Goal: Information Seeking & Learning: Find specific fact

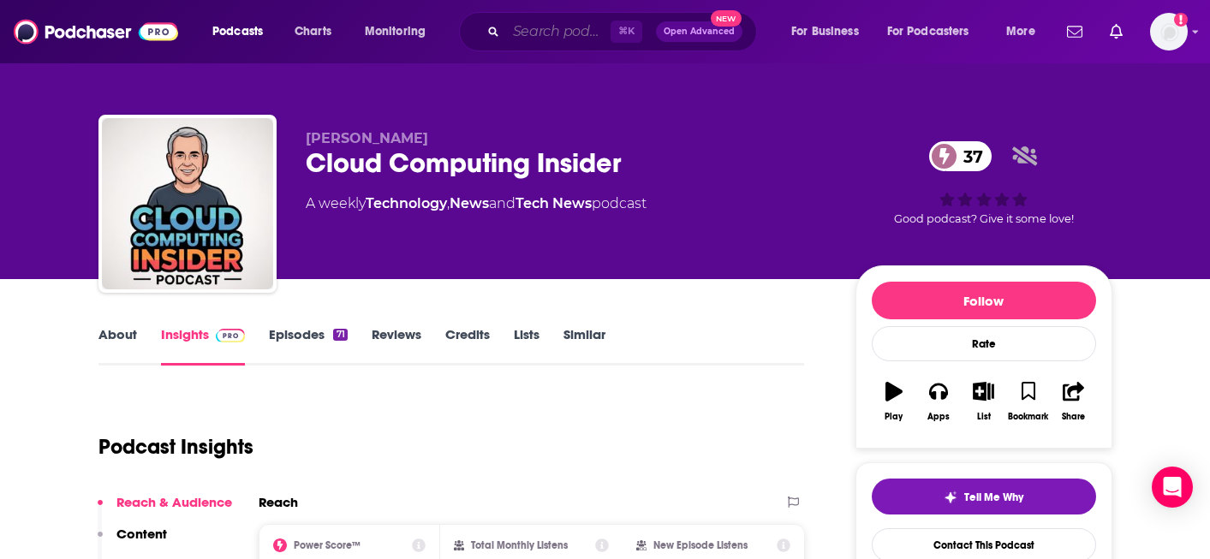
click at [537, 31] on input "Search podcasts, credits, & more..." at bounding box center [558, 31] width 104 height 27
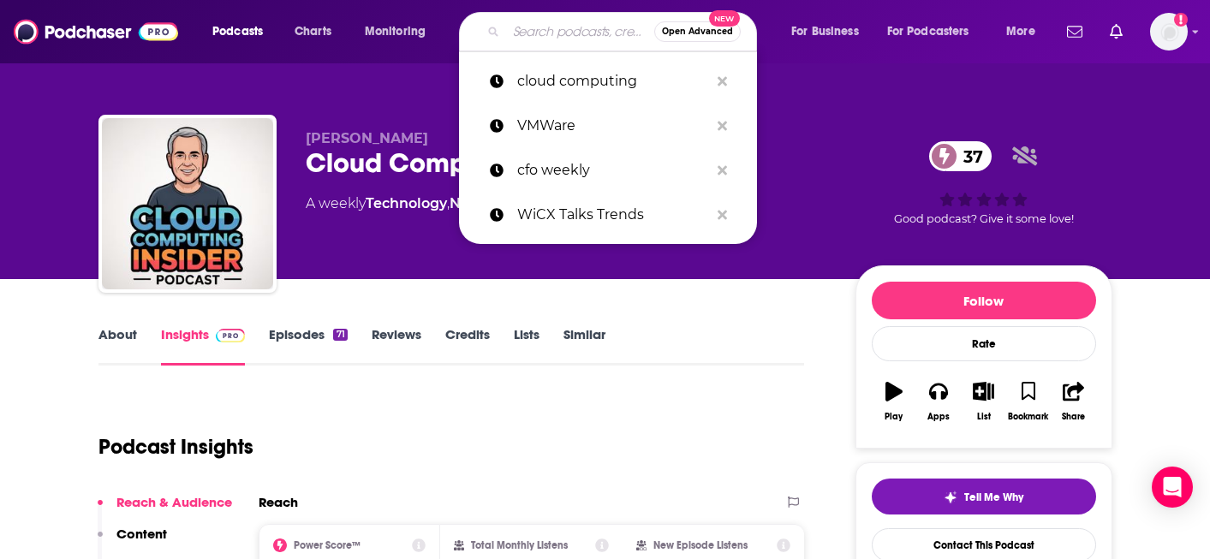
paste input "the Future of Data Security Podcast"
type input "the Future of Data Security Podcast"
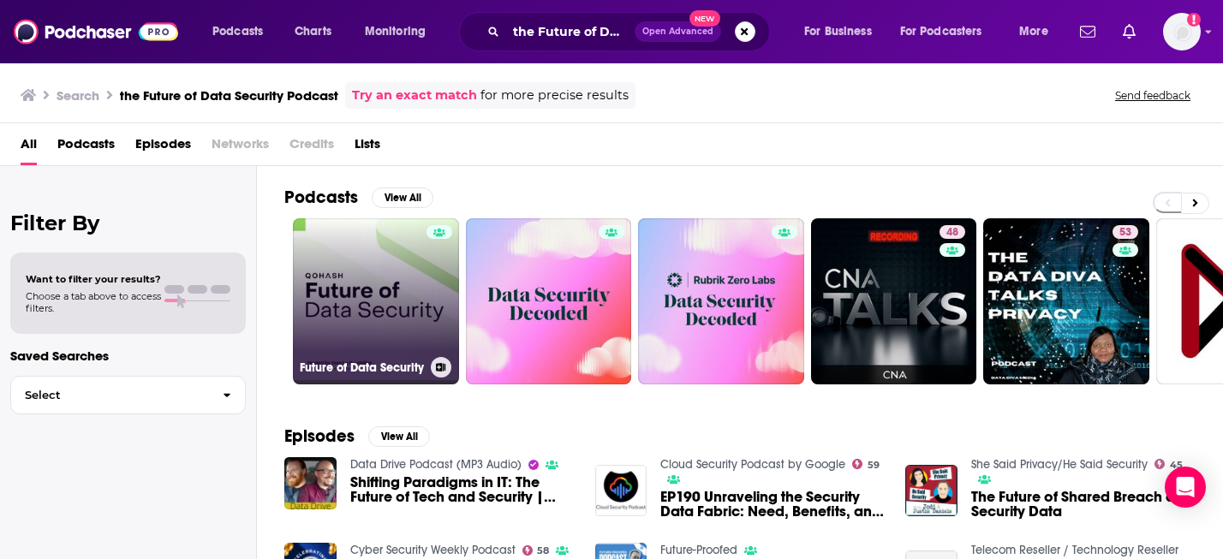
click at [426, 319] on link "Future of Data Security" at bounding box center [376, 301] width 166 height 166
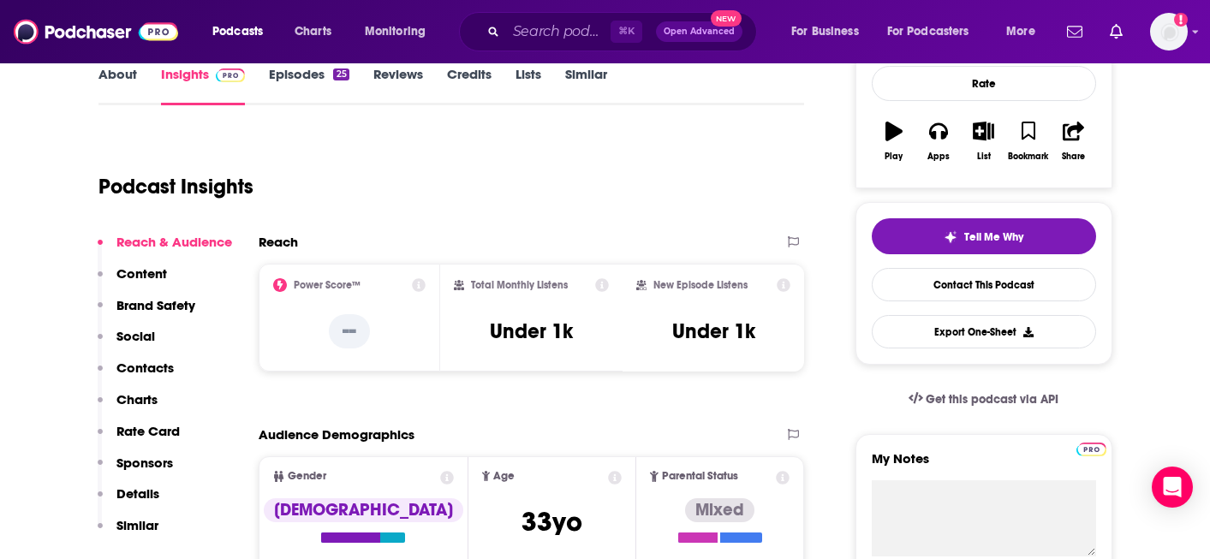
scroll to position [206, 0]
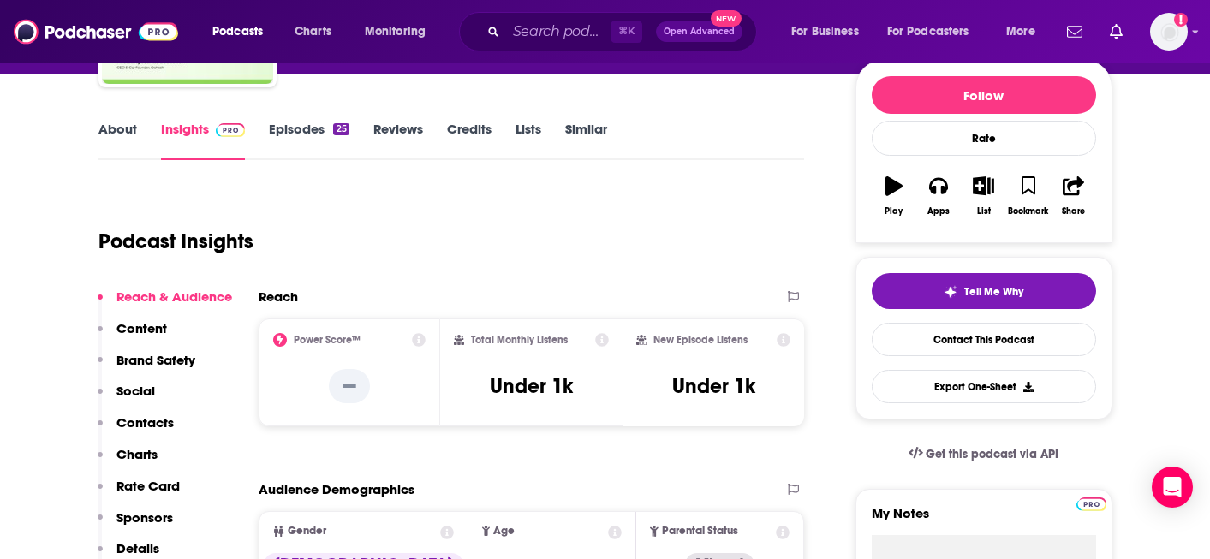
click at [299, 132] on link "Episodes 25" at bounding box center [309, 140] width 80 height 39
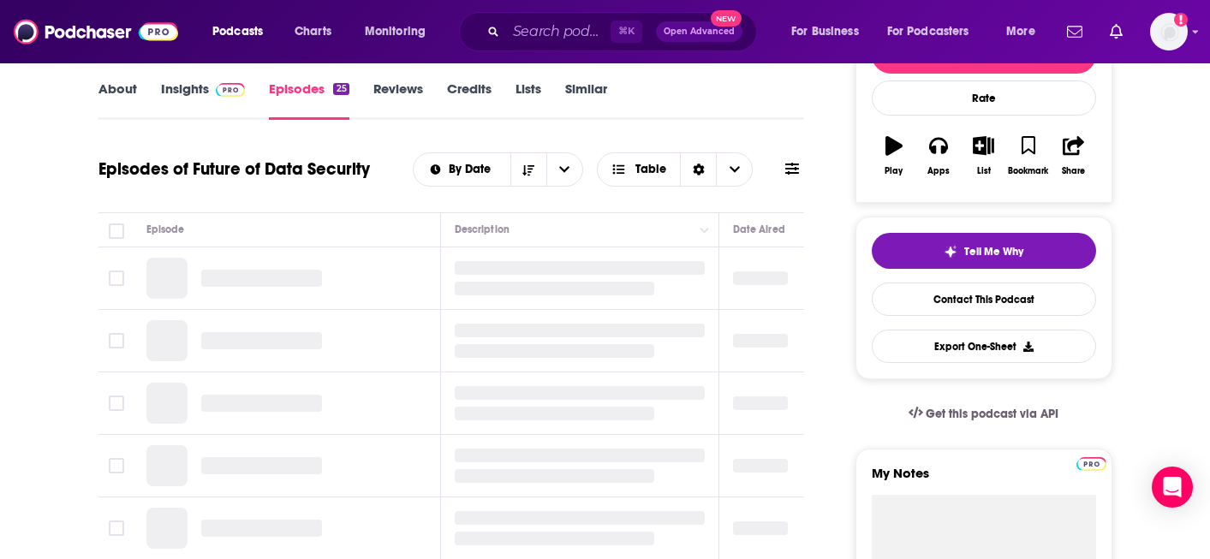
scroll to position [361, 0]
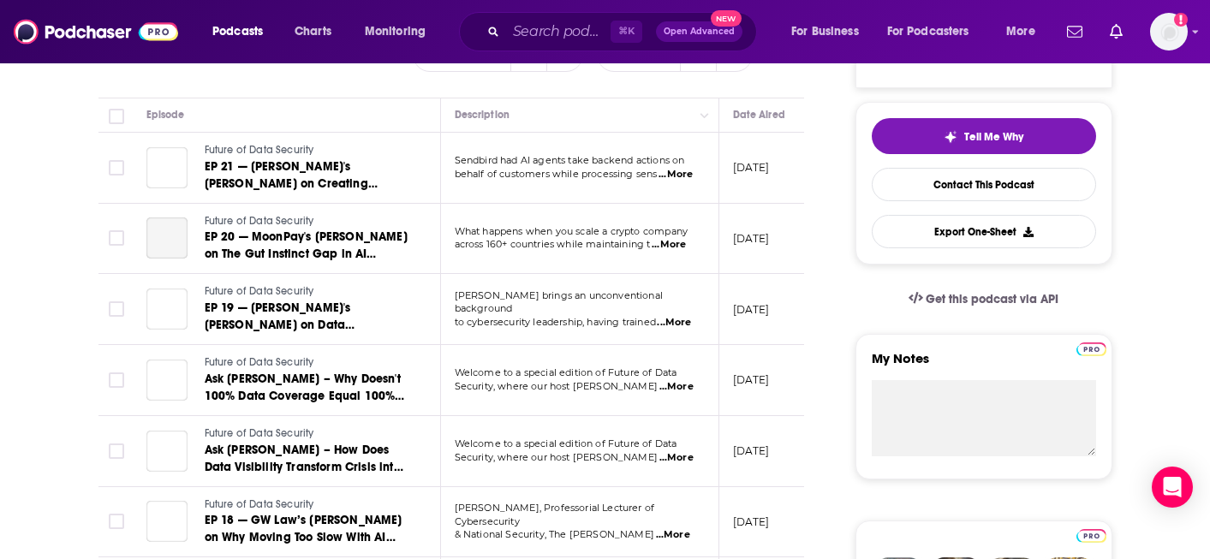
click at [677, 175] on span "...More" at bounding box center [676, 175] width 34 height 14
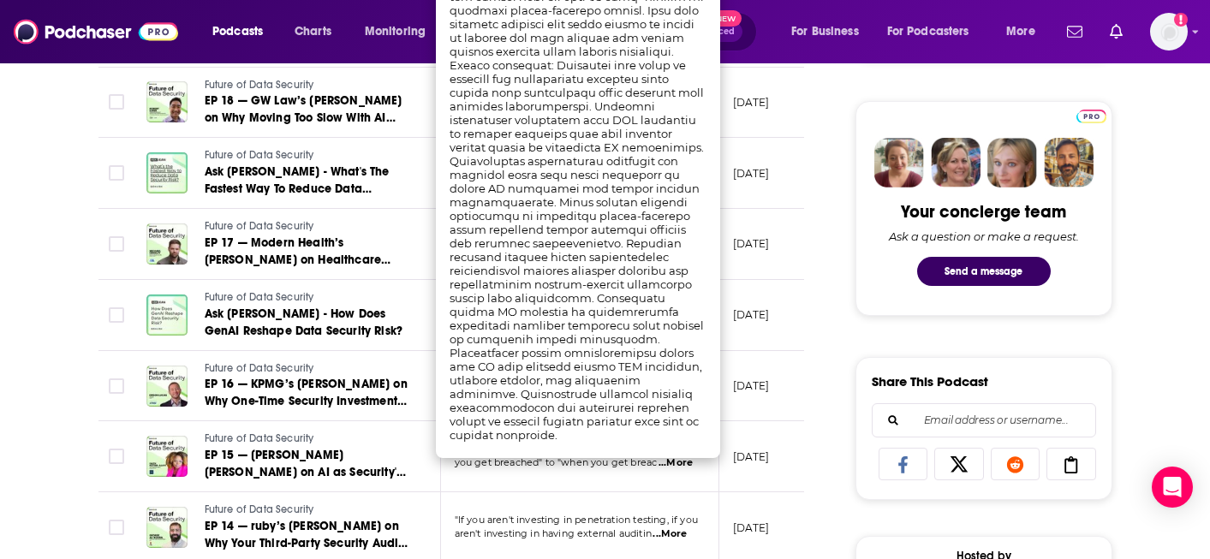
scroll to position [779, 0]
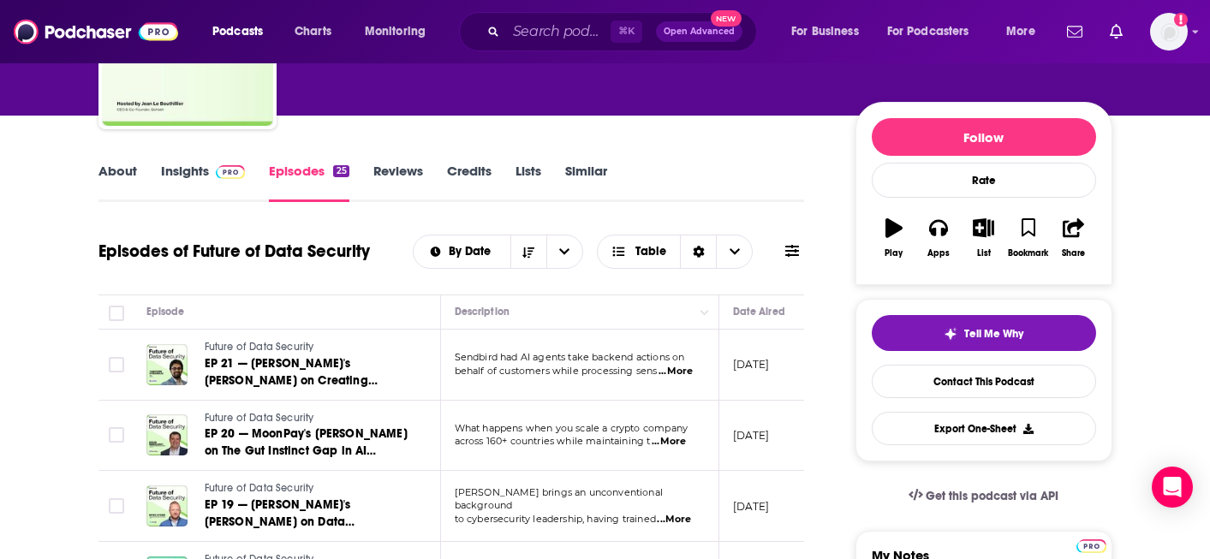
scroll to position [164, 0]
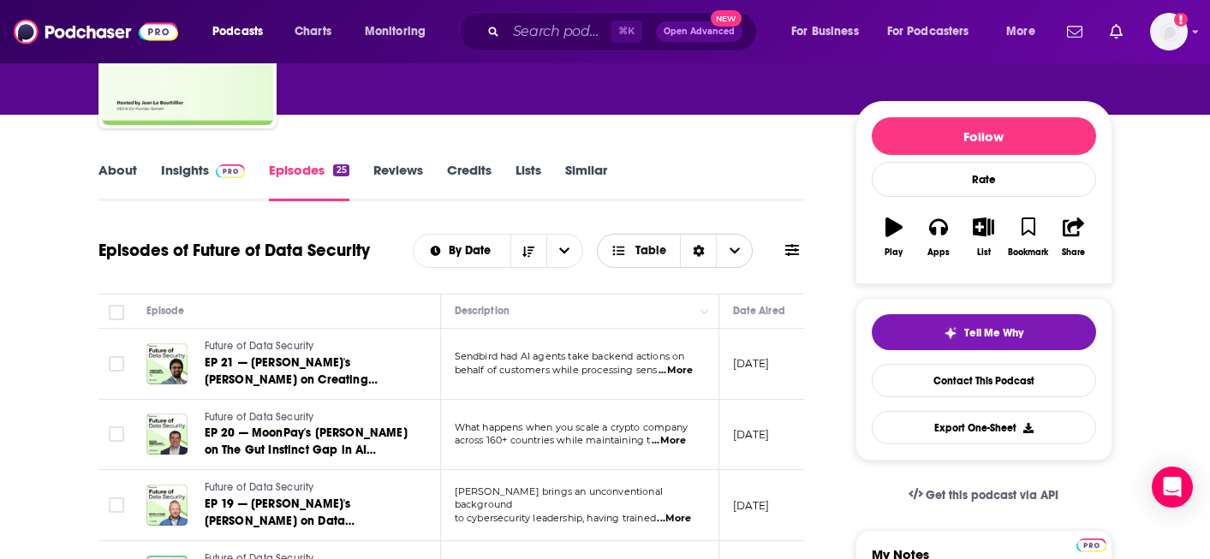
click at [659, 256] on span "Table" at bounding box center [651, 251] width 31 height 12
click at [647, 283] on span "Card" at bounding box center [685, 281] width 107 height 9
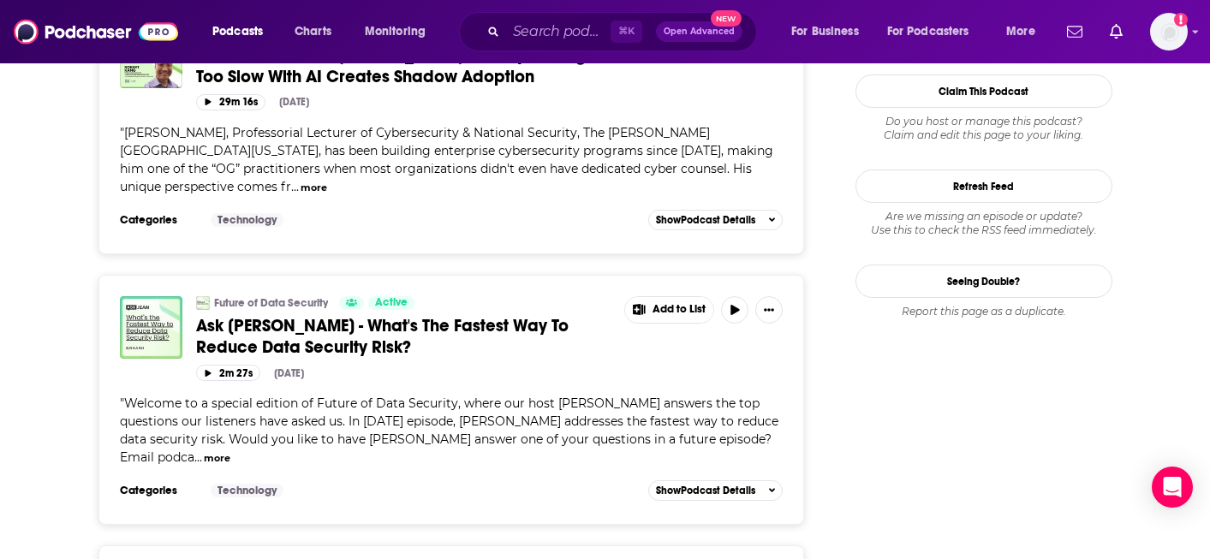
scroll to position [1856, 0]
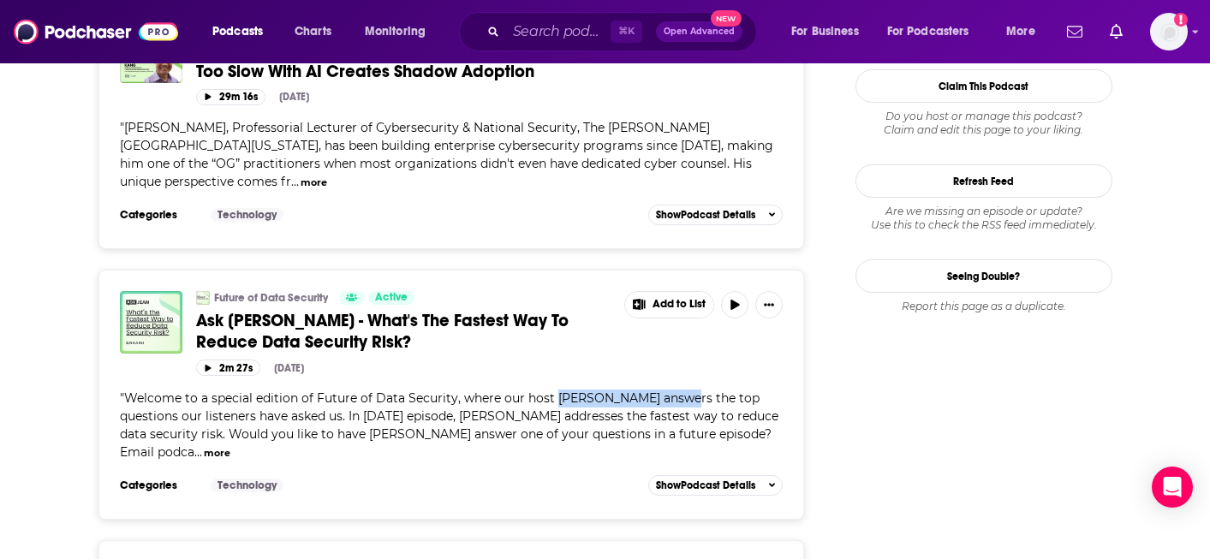
drag, startPoint x: 552, startPoint y: 341, endPoint x: 664, endPoint y: 345, distance: 112.3
click at [664, 391] on span "Welcome to a special edition of Future of Data Security, where our host [PERSON…" at bounding box center [449, 425] width 659 height 69
copy span "[PERSON_NAME]"
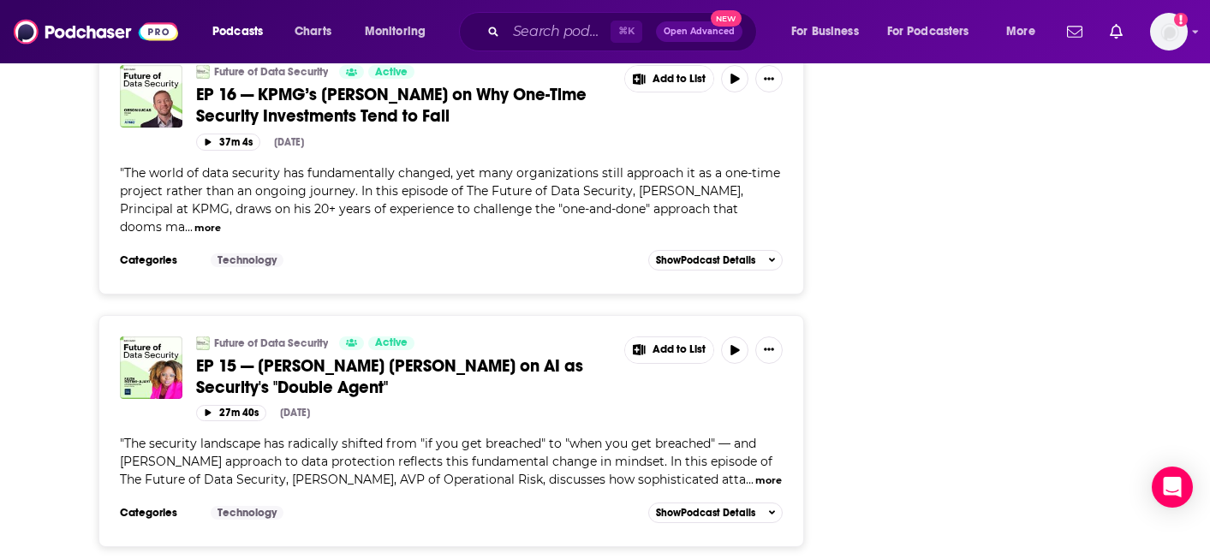
scroll to position [2916, 0]
click at [622, 435] on span "The security landscape has radically shifted from "if you get breached" to "whe…" at bounding box center [446, 460] width 653 height 51
click at [779, 473] on button "more" at bounding box center [768, 480] width 27 height 15
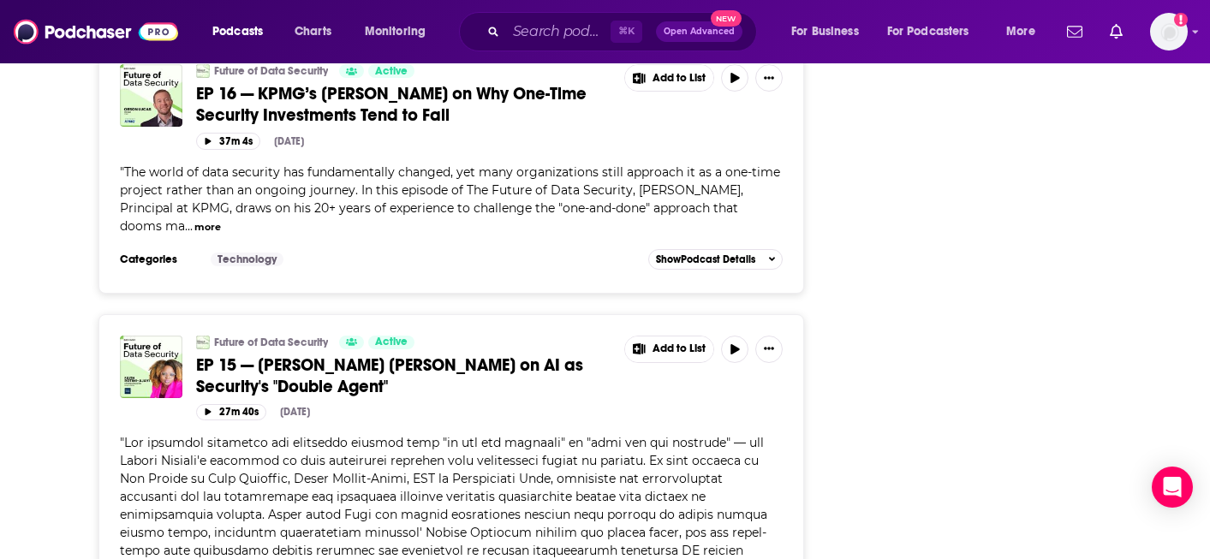
scroll to position [2948, 0]
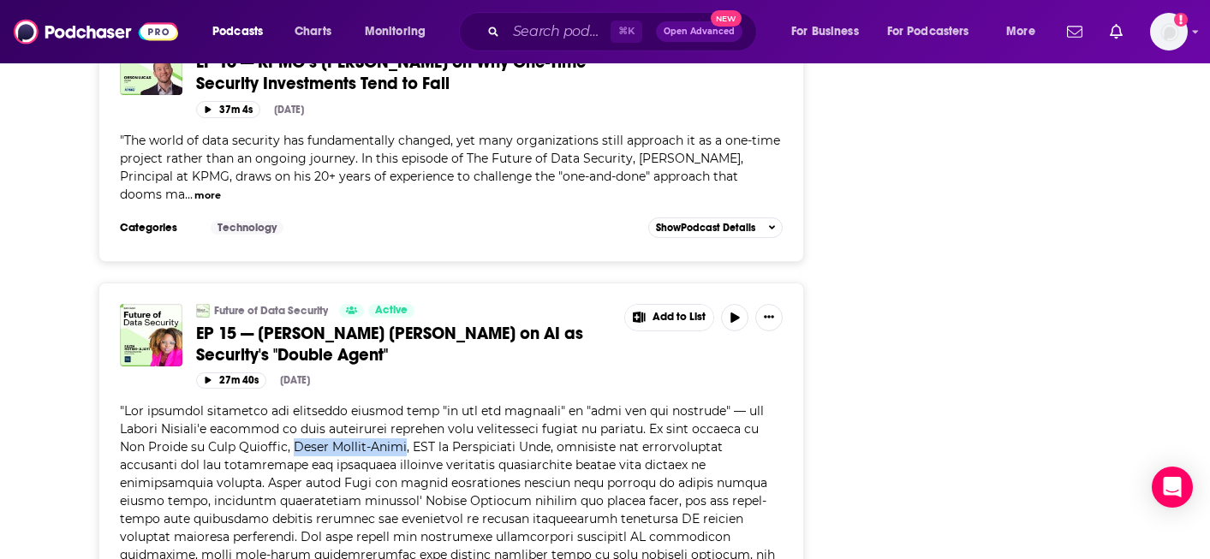
drag, startPoint x: 288, startPoint y: 332, endPoint x: 396, endPoint y: 335, distance: 107.9
copy span "[PERSON_NAME]"
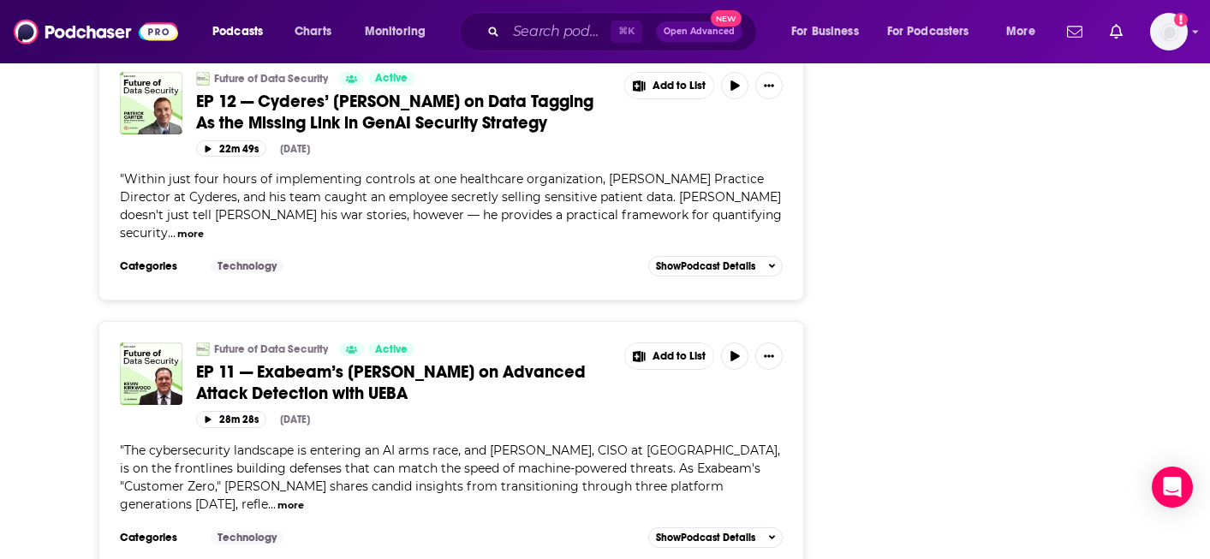
scroll to position [4371, 0]
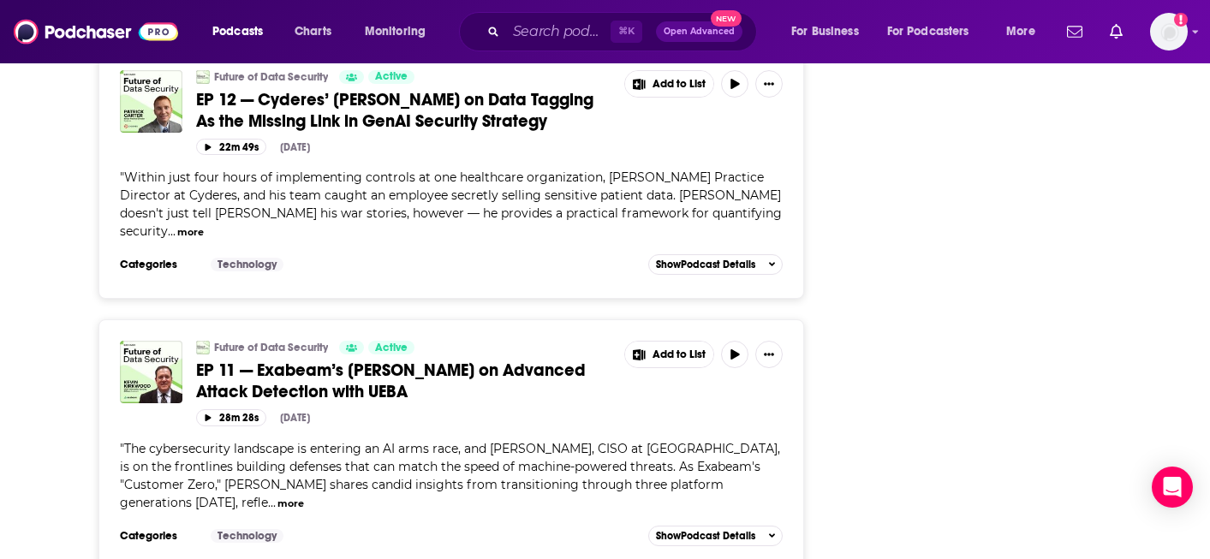
click at [612, 441] on span "The cybersecurity landscape is entering an AI arms race, and [PERSON_NAME], CIS…" at bounding box center [450, 475] width 660 height 69
drag, startPoint x: 637, startPoint y: 283, endPoint x: 690, endPoint y: 284, distance: 53.1
click at [690, 441] on span "The cybersecurity landscape is entering an AI arms race, and [PERSON_NAME], CIS…" at bounding box center [450, 475] width 660 height 69
copy span "Exabeam"
drag, startPoint x: 493, startPoint y: 281, endPoint x: 572, endPoint y: 283, distance: 78.8
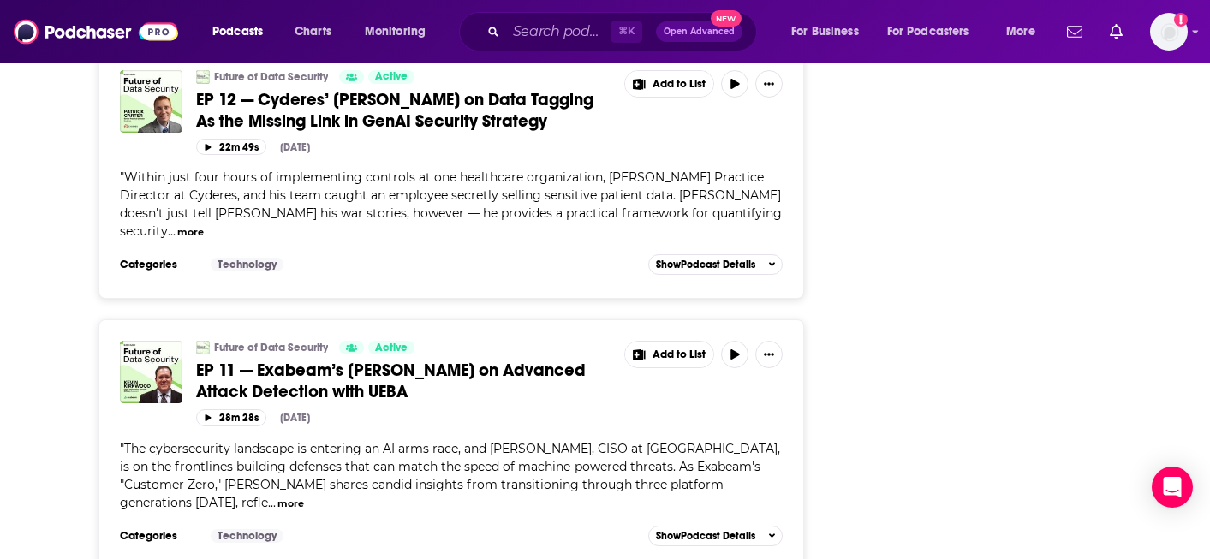
click at [572, 441] on span "The cybersecurity landscape is entering an AI arms race, and [PERSON_NAME], CIS…" at bounding box center [450, 475] width 660 height 69
drag, startPoint x: 582, startPoint y: 283, endPoint x: 490, endPoint y: 287, distance: 92.6
click at [490, 441] on span "The cybersecurity landscape is entering an AI arms race, and [PERSON_NAME], CIS…" at bounding box center [450, 475] width 660 height 69
copy span "[PERSON_NAME]"
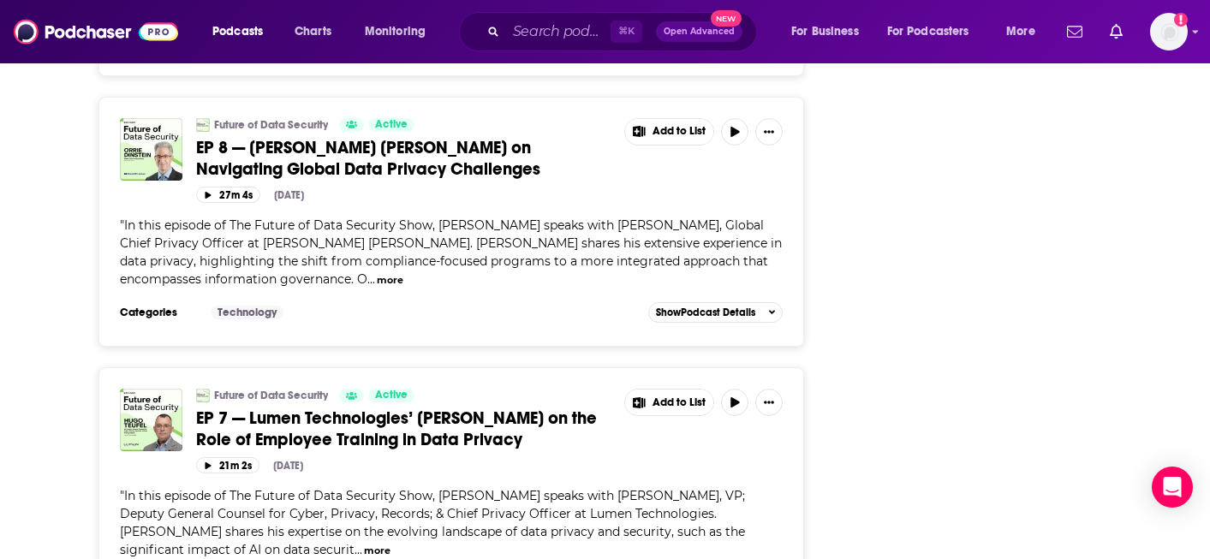
scroll to position [5411, 0]
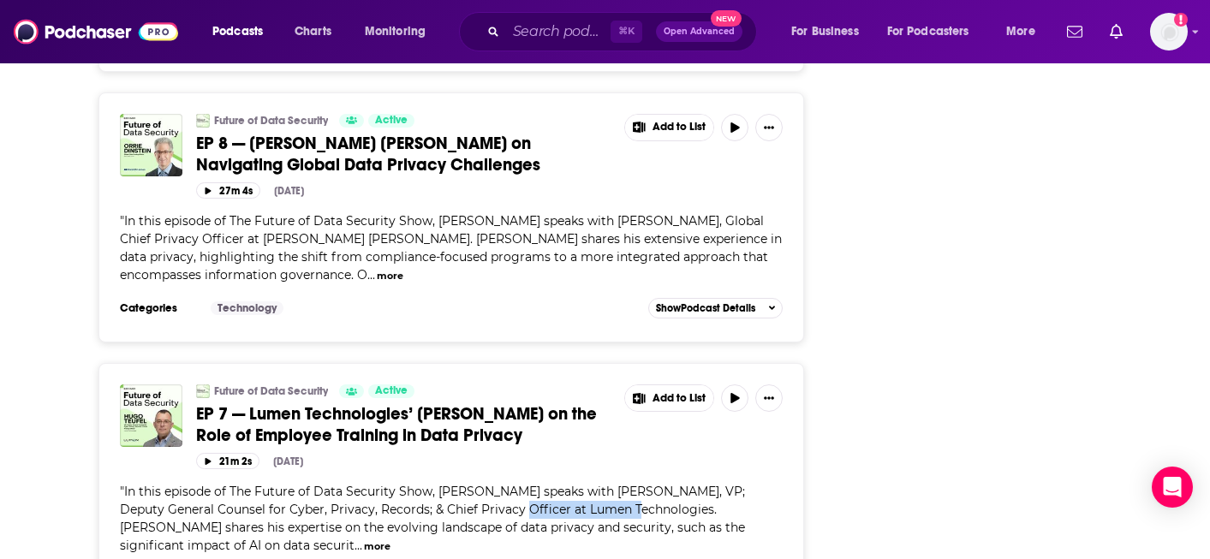
drag, startPoint x: 485, startPoint y: 343, endPoint x: 610, endPoint y: 347, distance: 125.1
click at [610, 484] on span "In this episode of The Future of Data Security Show, [PERSON_NAME] speaks with …" at bounding box center [432, 518] width 625 height 69
copy span "Lumen Technologies"
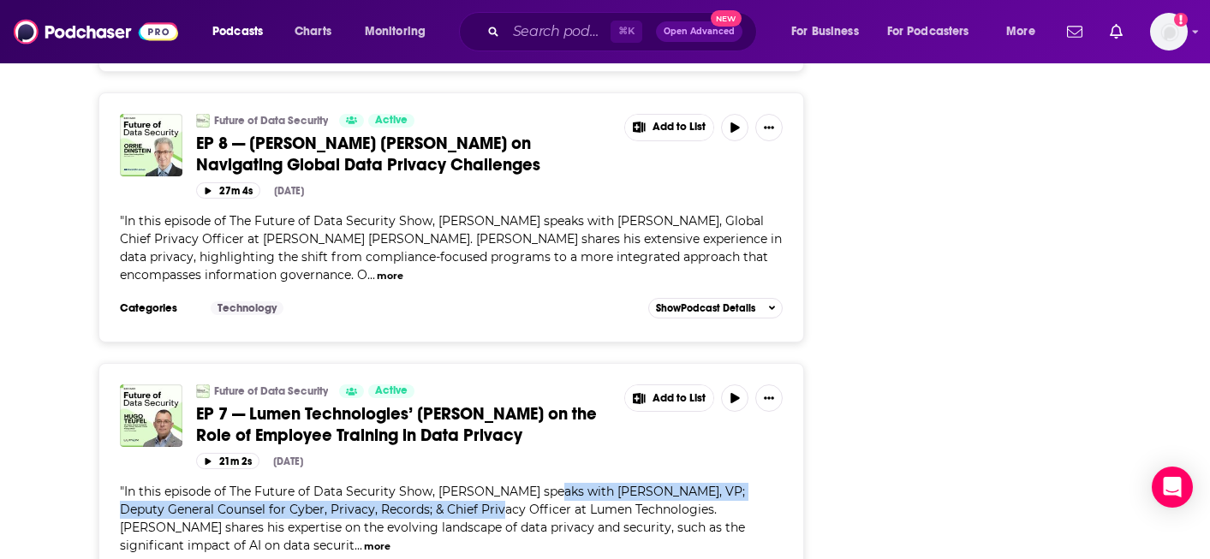
drag, startPoint x: 543, startPoint y: 322, endPoint x: 466, endPoint y: 347, distance: 81.0
click at [466, 484] on span "In this episode of The Future of Data Security Show, [PERSON_NAME] speaks with …" at bounding box center [432, 518] width 625 height 69
copy span "[PERSON_NAME], VP; Deputy General Counsel for Cyber, Privacy, Records; & Chief …"
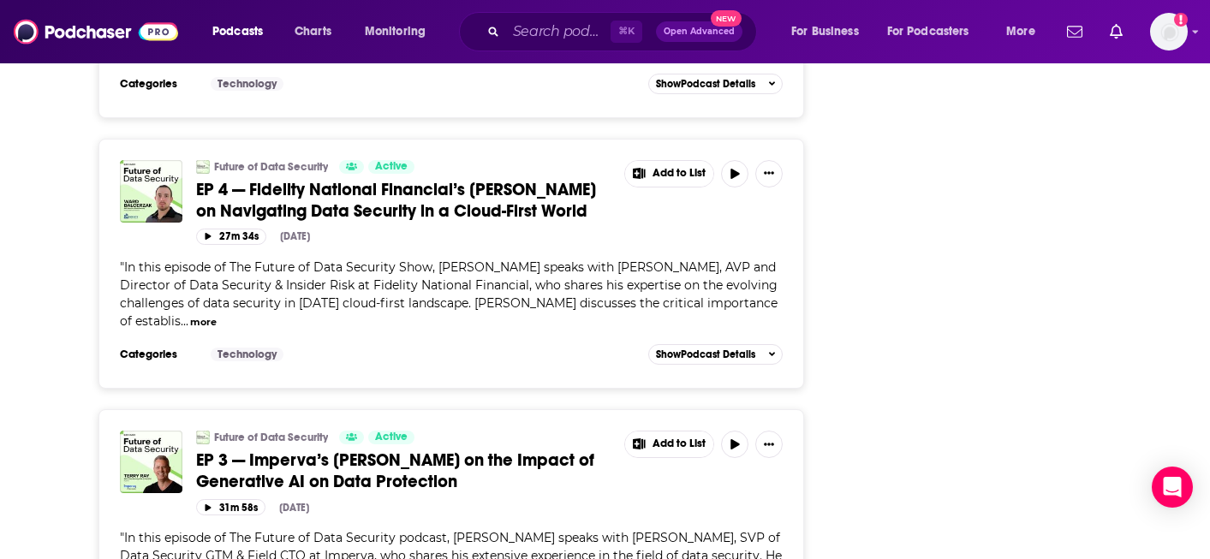
scroll to position [6449, 0]
drag, startPoint x: 195, startPoint y: 355, endPoint x: 243, endPoint y: 355, distance: 48.0
click at [243, 529] on span "In this episode of The Future of Data Security podcast, [PERSON_NAME] speaks wi…" at bounding box center [451, 563] width 662 height 69
copy span "Imperva"
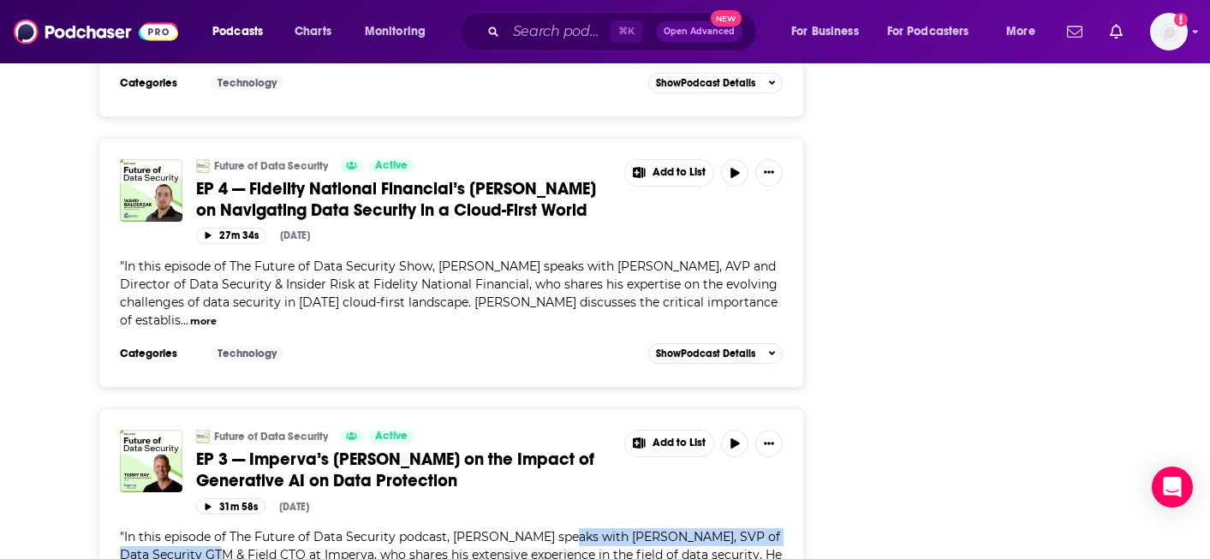
drag, startPoint x: 557, startPoint y: 334, endPoint x: 172, endPoint y: 358, distance: 385.3
click at [172, 529] on span "In this episode of The Future of Data Security podcast, [PERSON_NAME] speaks wi…" at bounding box center [451, 563] width 662 height 69
copy span "[PERSON_NAME], SVP of Data Security GTM & Field CTO"
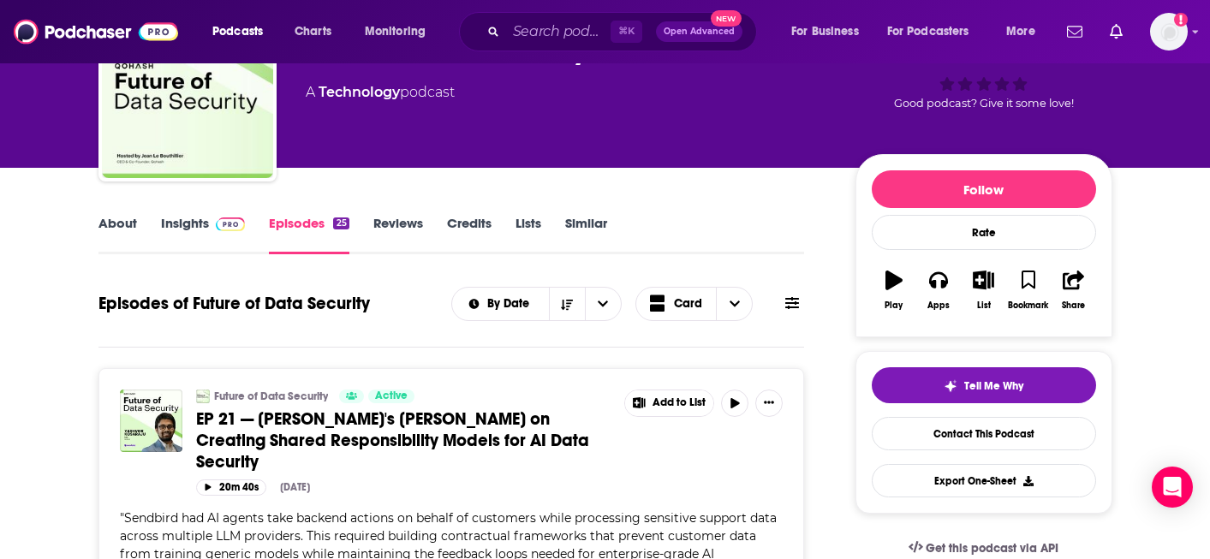
scroll to position [112, 0]
click at [202, 223] on link "Insights" at bounding box center [203, 233] width 85 height 39
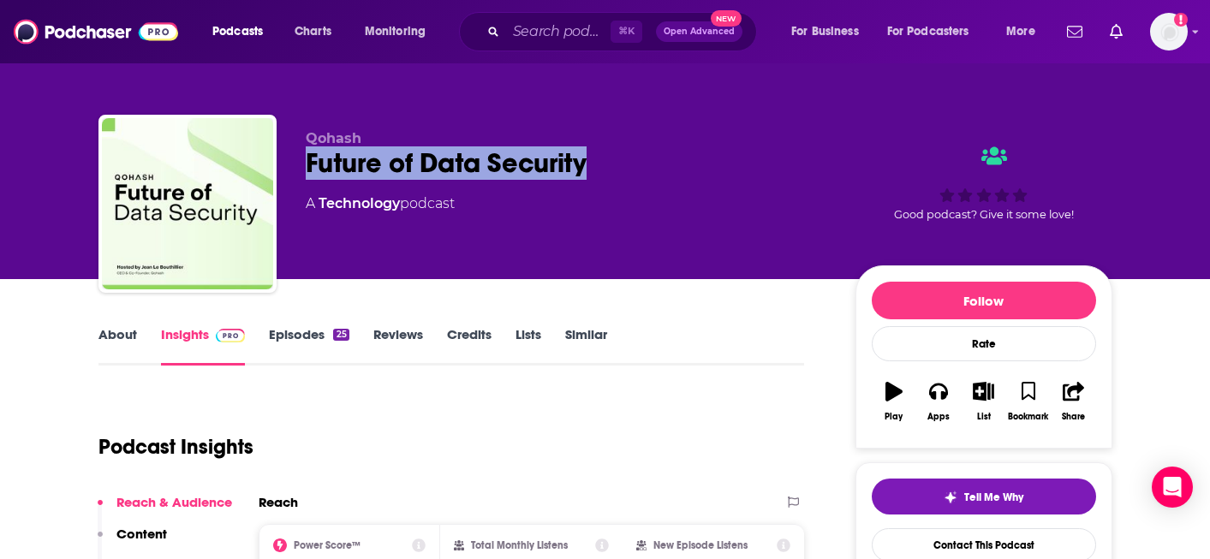
drag, startPoint x: 297, startPoint y: 170, endPoint x: 612, endPoint y: 169, distance: 314.3
click at [612, 169] on div "Qohash Future of Data Security A Technology podcast Good podcast? Give it some …" at bounding box center [605, 207] width 1014 height 185
copy h2 "Future of Data Security"
